Goal: Information Seeking & Learning: Find specific fact

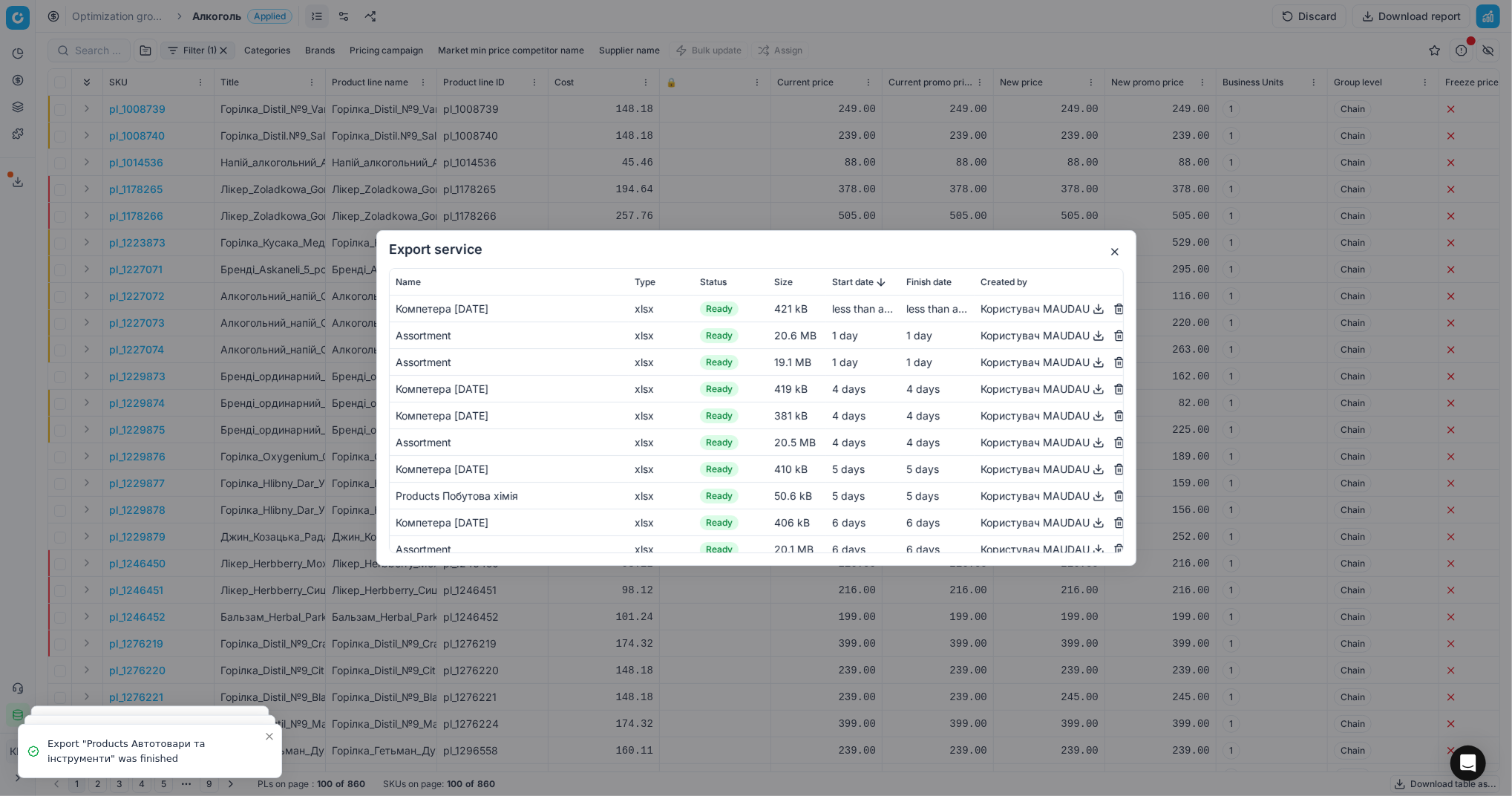
click at [1113, 253] on button "button" at bounding box center [1115, 252] width 18 height 18
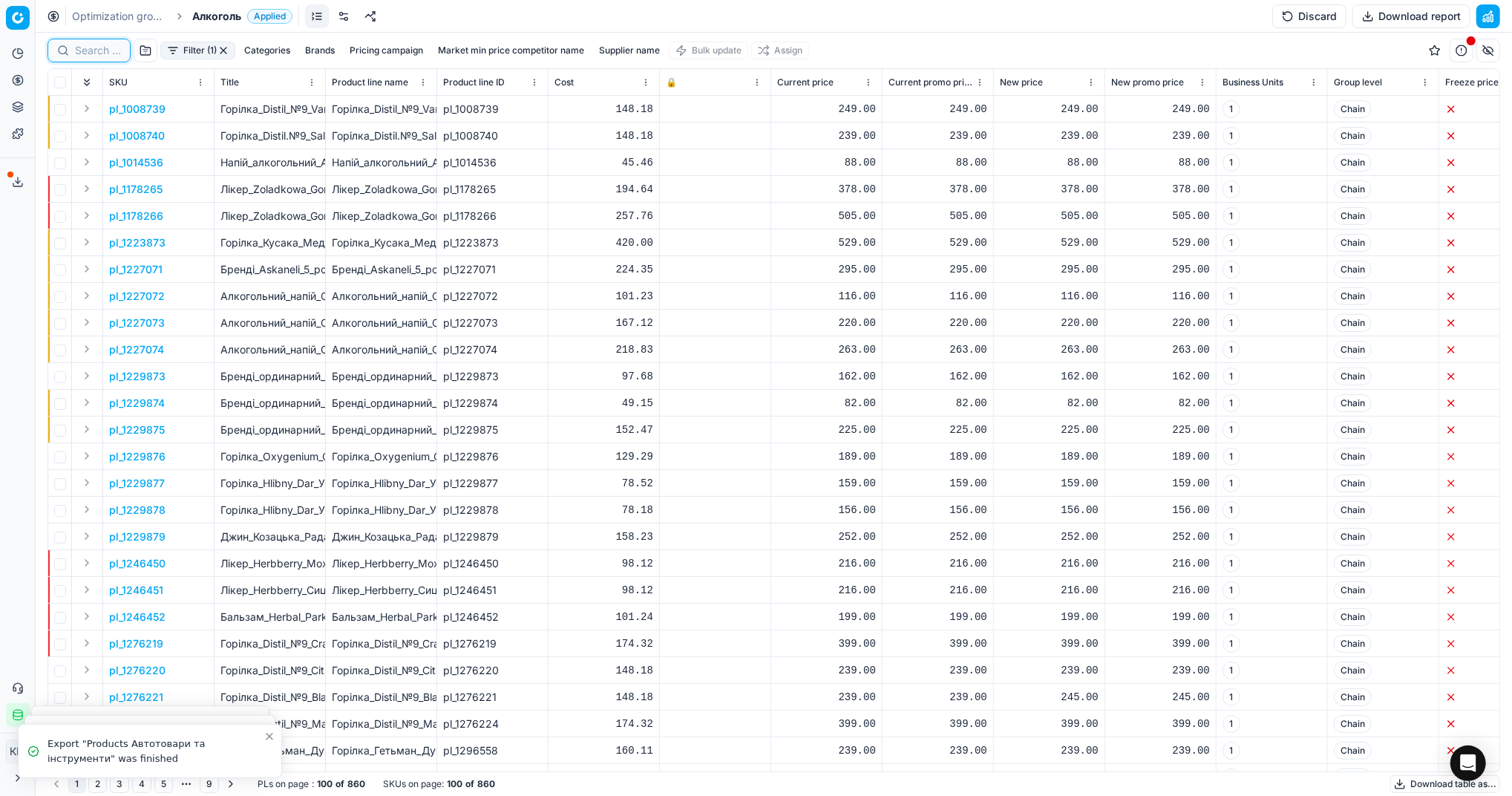
click at [112, 51] on input at bounding box center [97, 50] width 46 height 15
paste input "487827"
type input "487827"
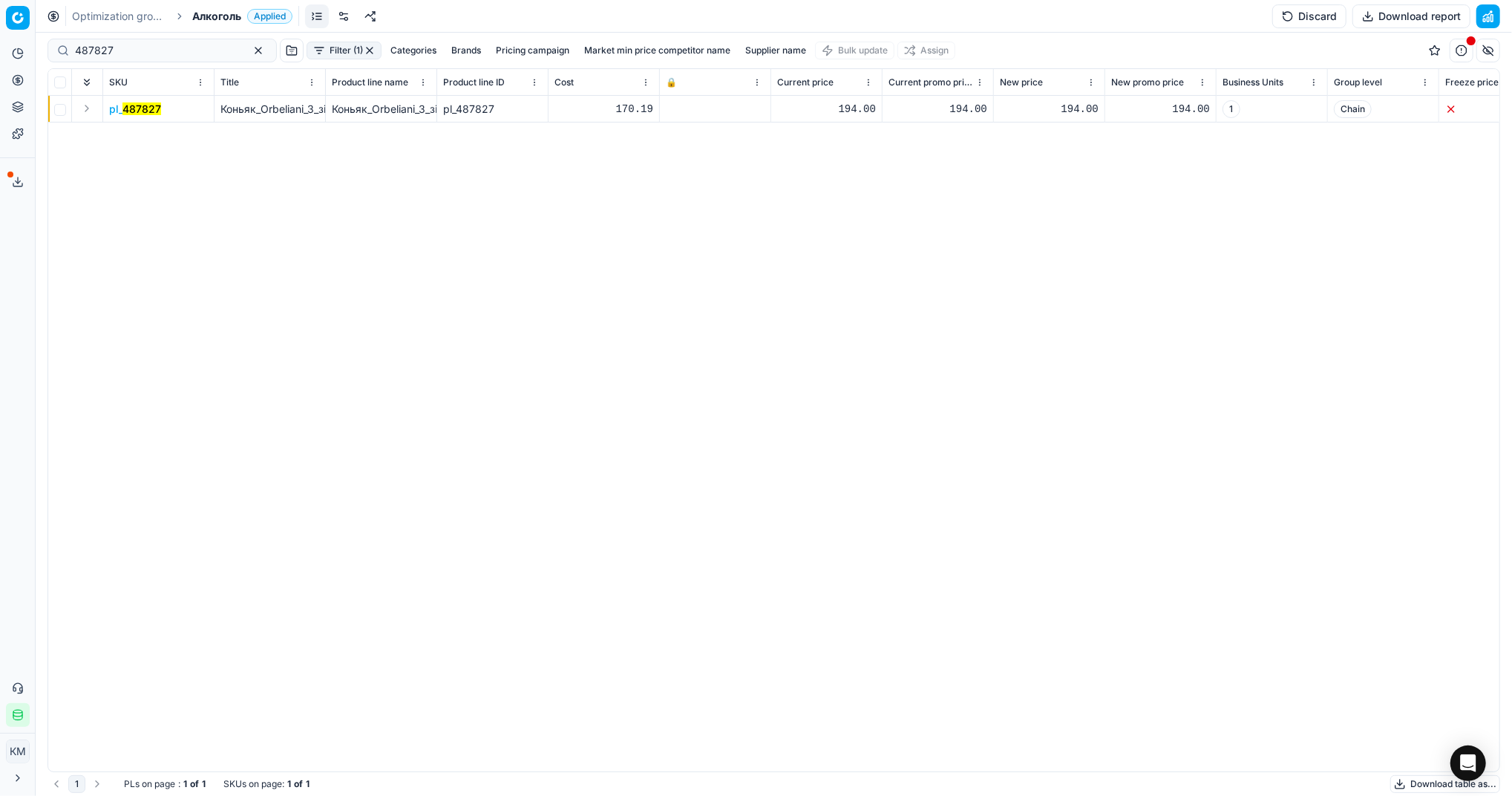
click at [140, 104] on mark "487827" at bounding box center [142, 109] width 39 height 12
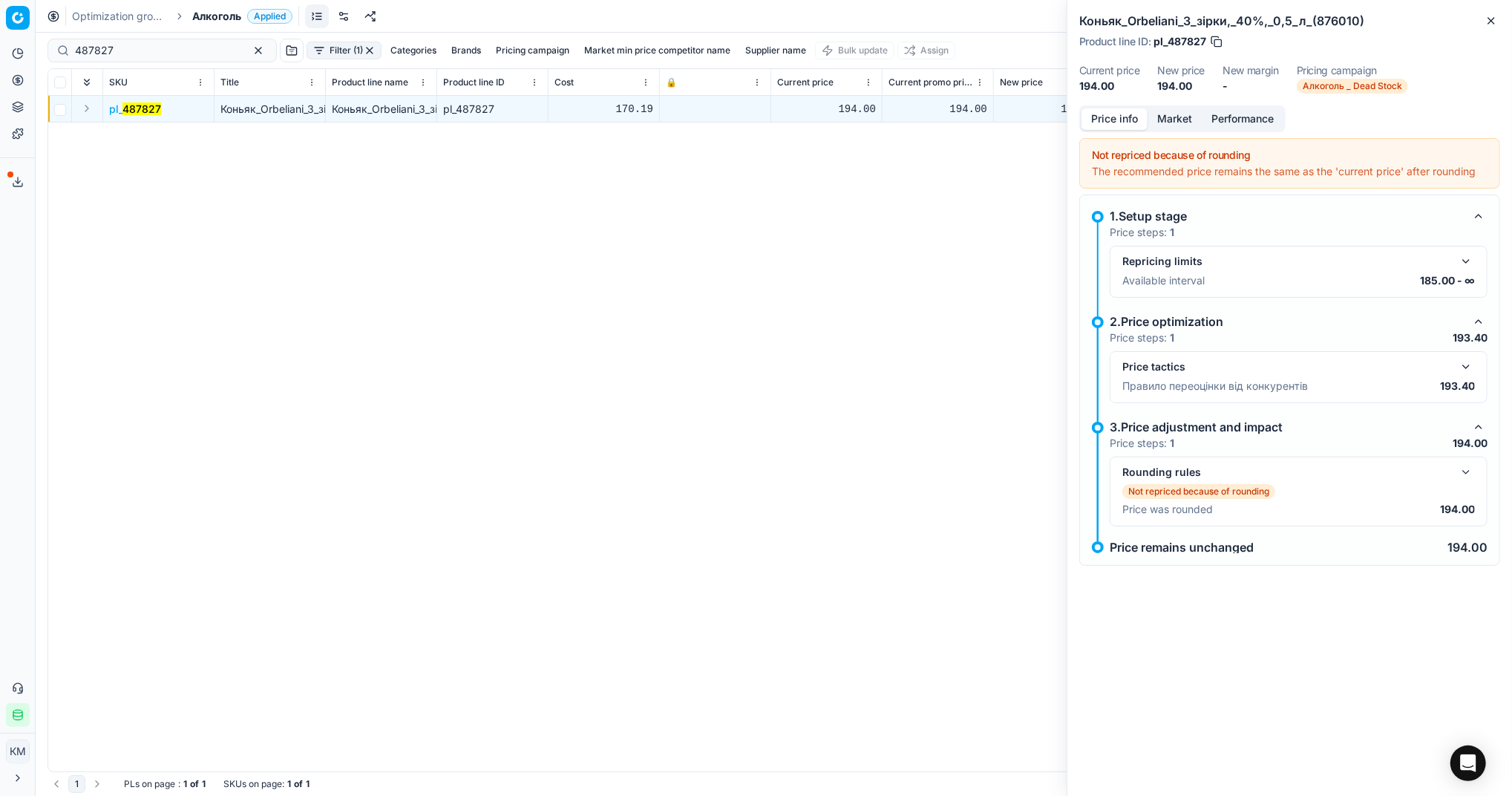
click at [1176, 122] on button "Market" at bounding box center [1175, 119] width 55 height 22
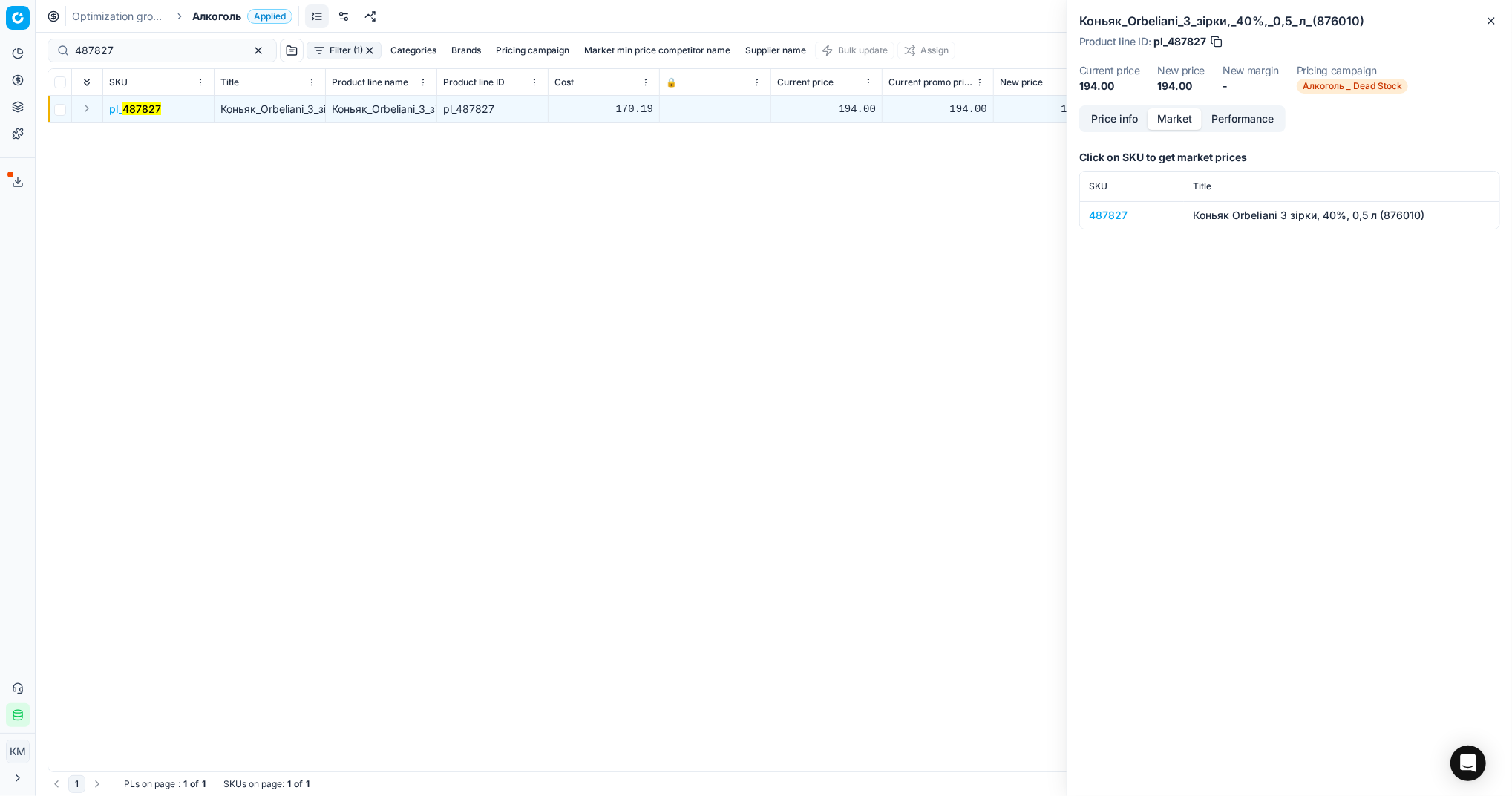
click at [1103, 121] on button "Price info" at bounding box center [1114, 119] width 66 height 22
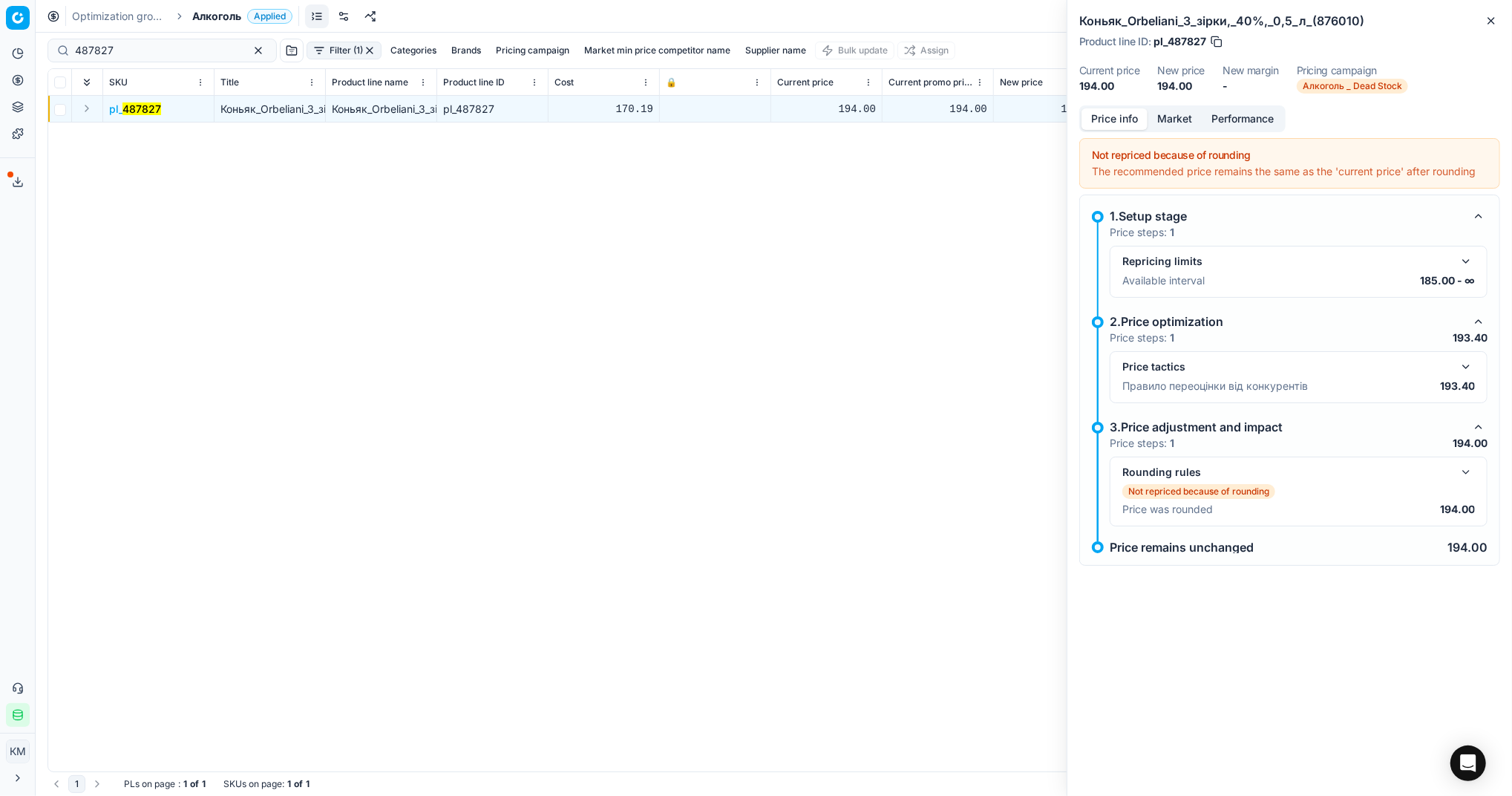
click at [1178, 115] on button "Market" at bounding box center [1175, 119] width 55 height 22
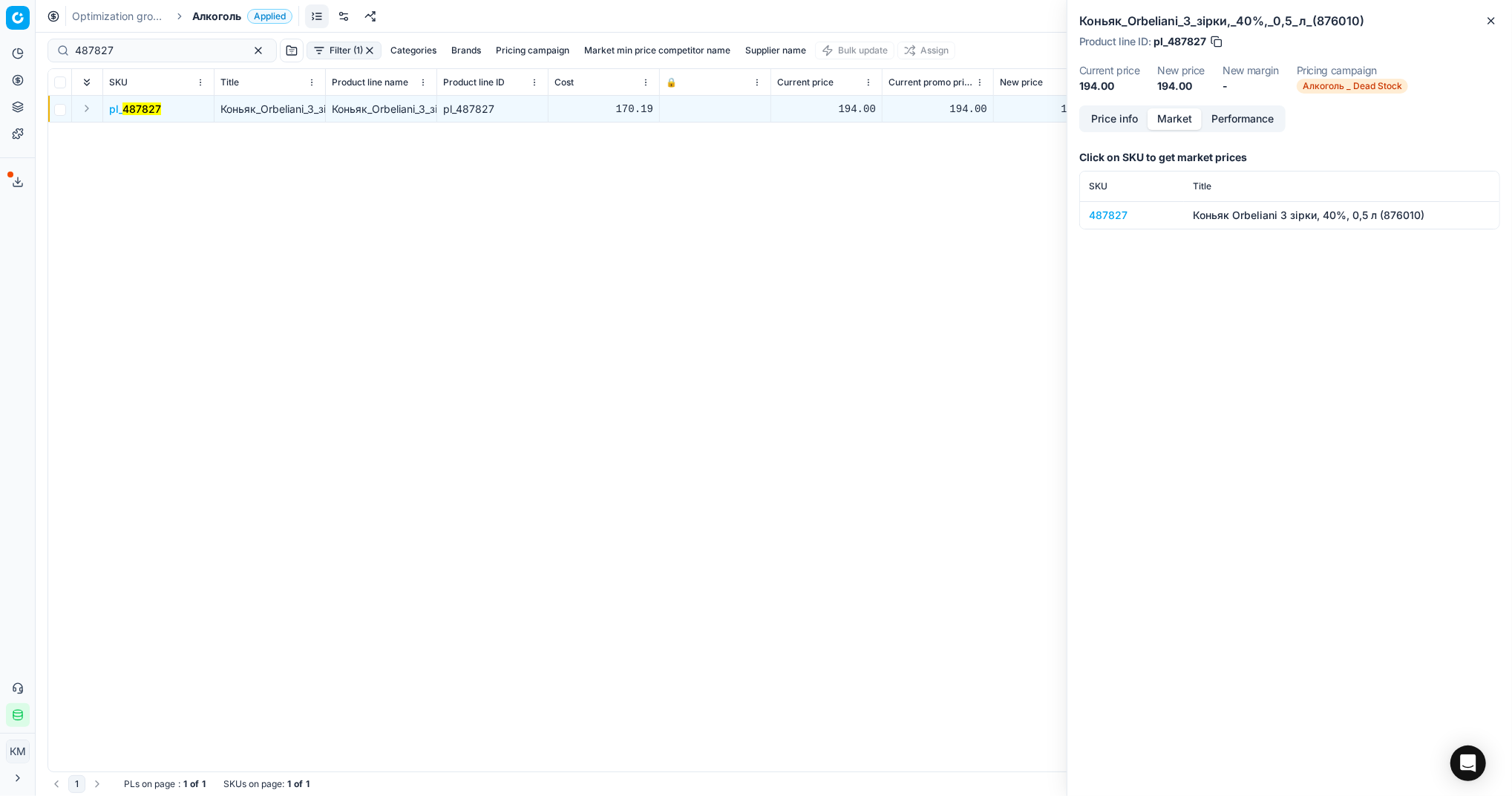
click at [1106, 210] on div "487827" at bounding box center [1132, 215] width 86 height 15
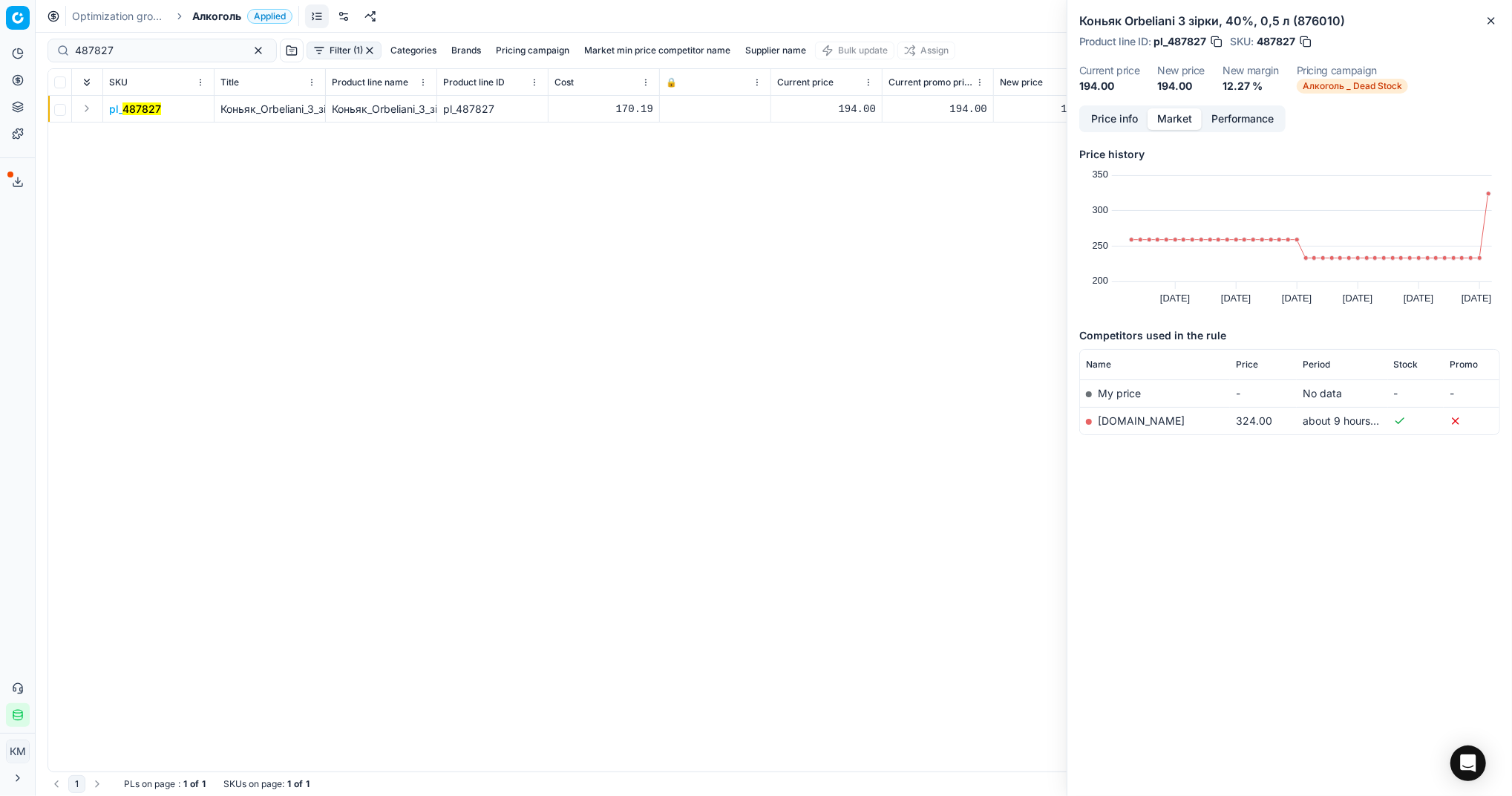
click at [1109, 114] on button "Price info" at bounding box center [1114, 119] width 66 height 22
